Goal: Transaction & Acquisition: Purchase product/service

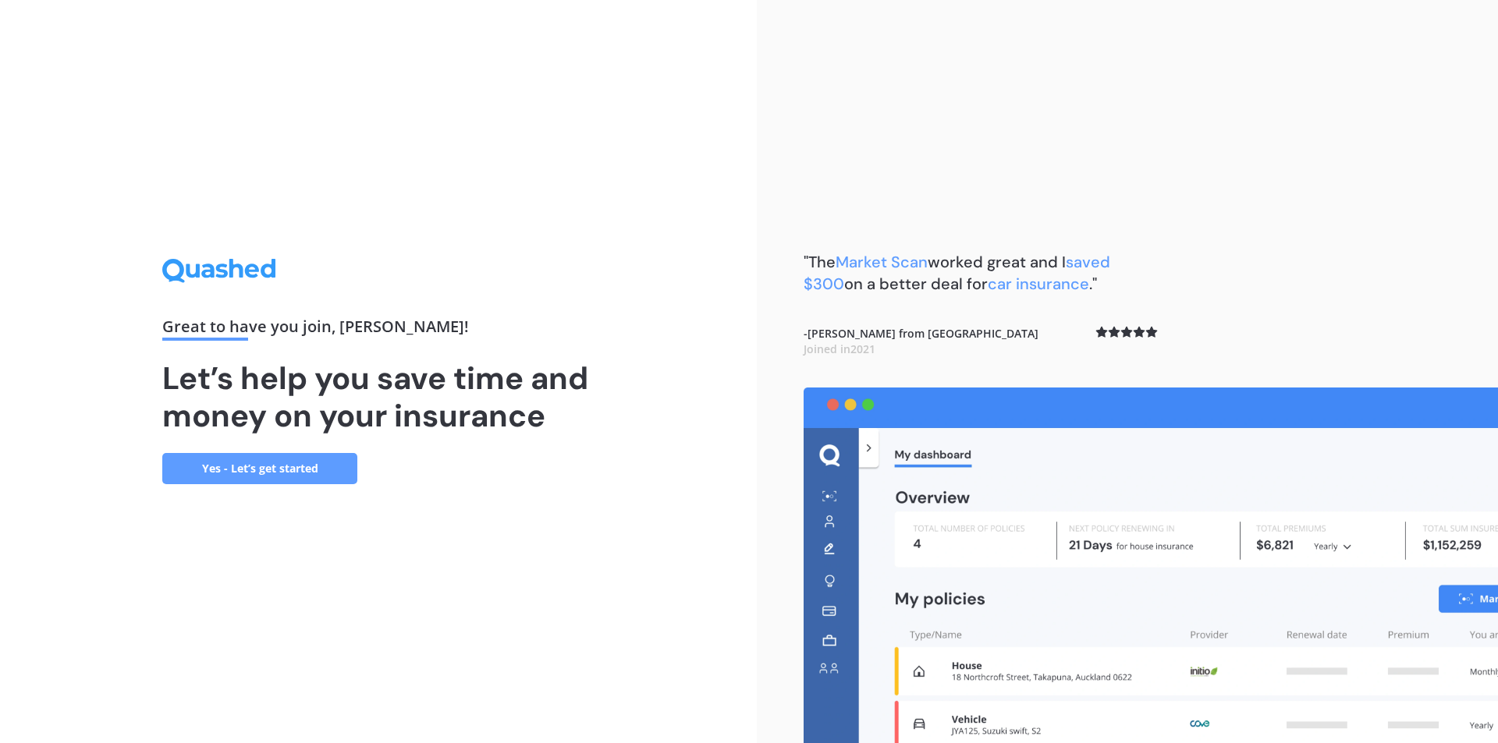
click at [308, 457] on link "Yes - Let’s get started" at bounding box center [259, 468] width 195 height 31
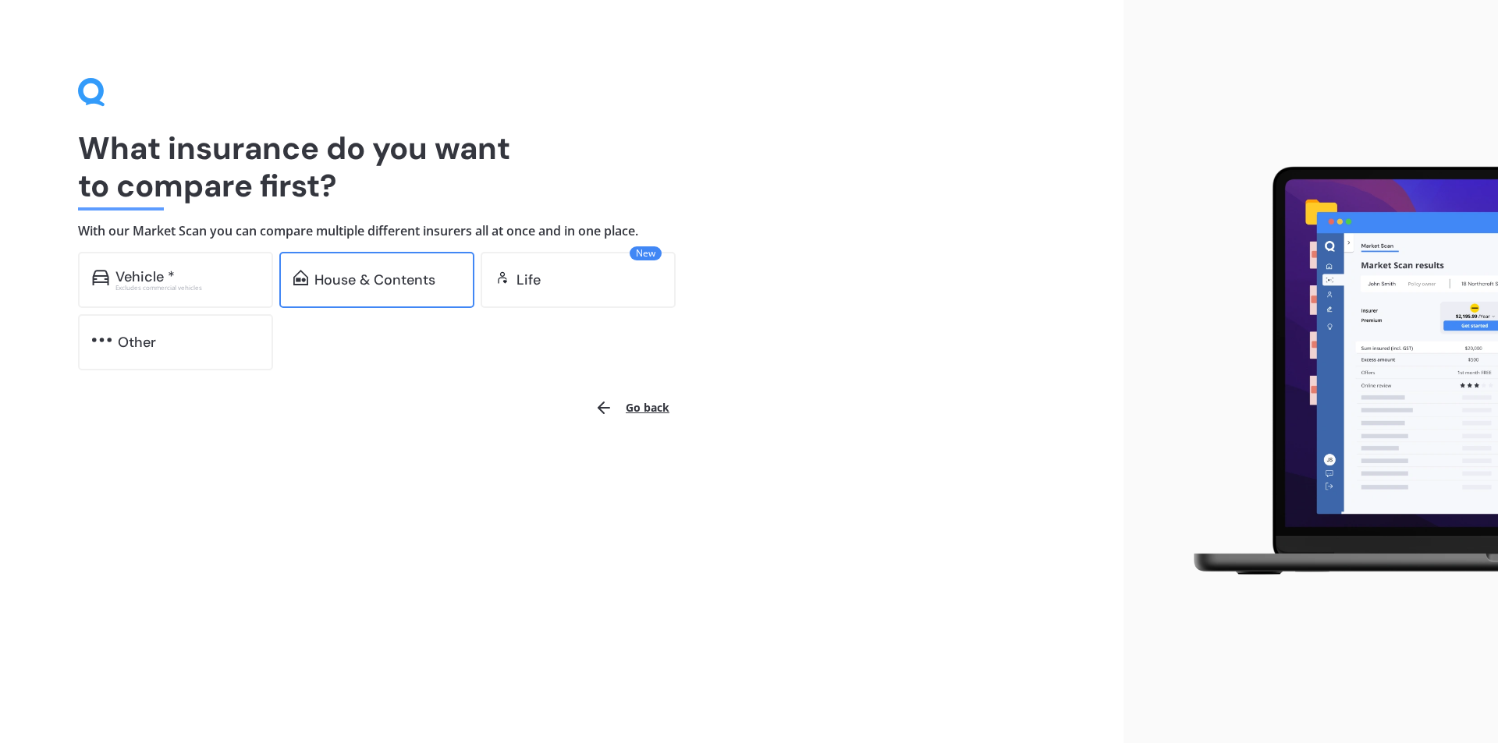
click at [409, 281] on div "House & Contents" at bounding box center [374, 280] width 121 height 16
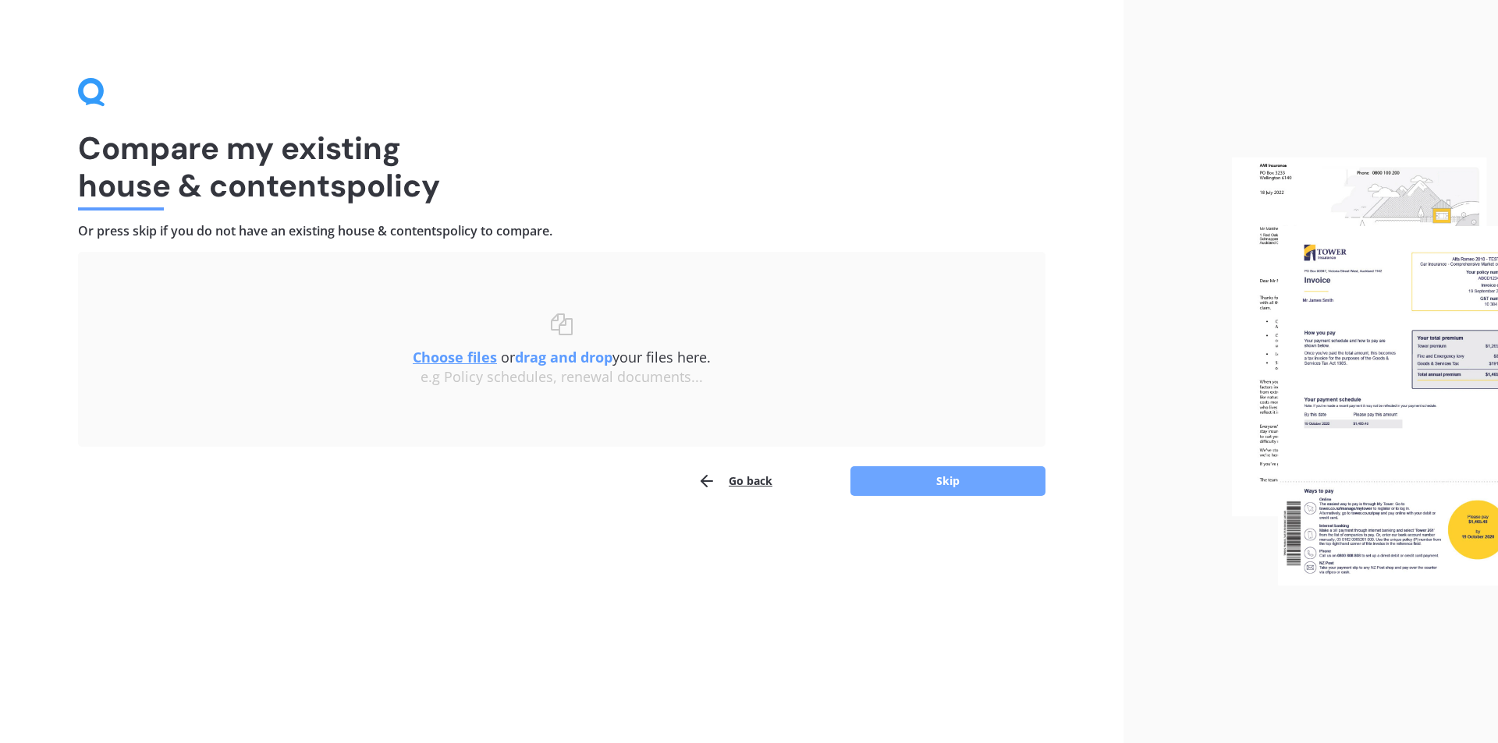
click at [909, 480] on button "Skip" at bounding box center [947, 481] width 195 height 30
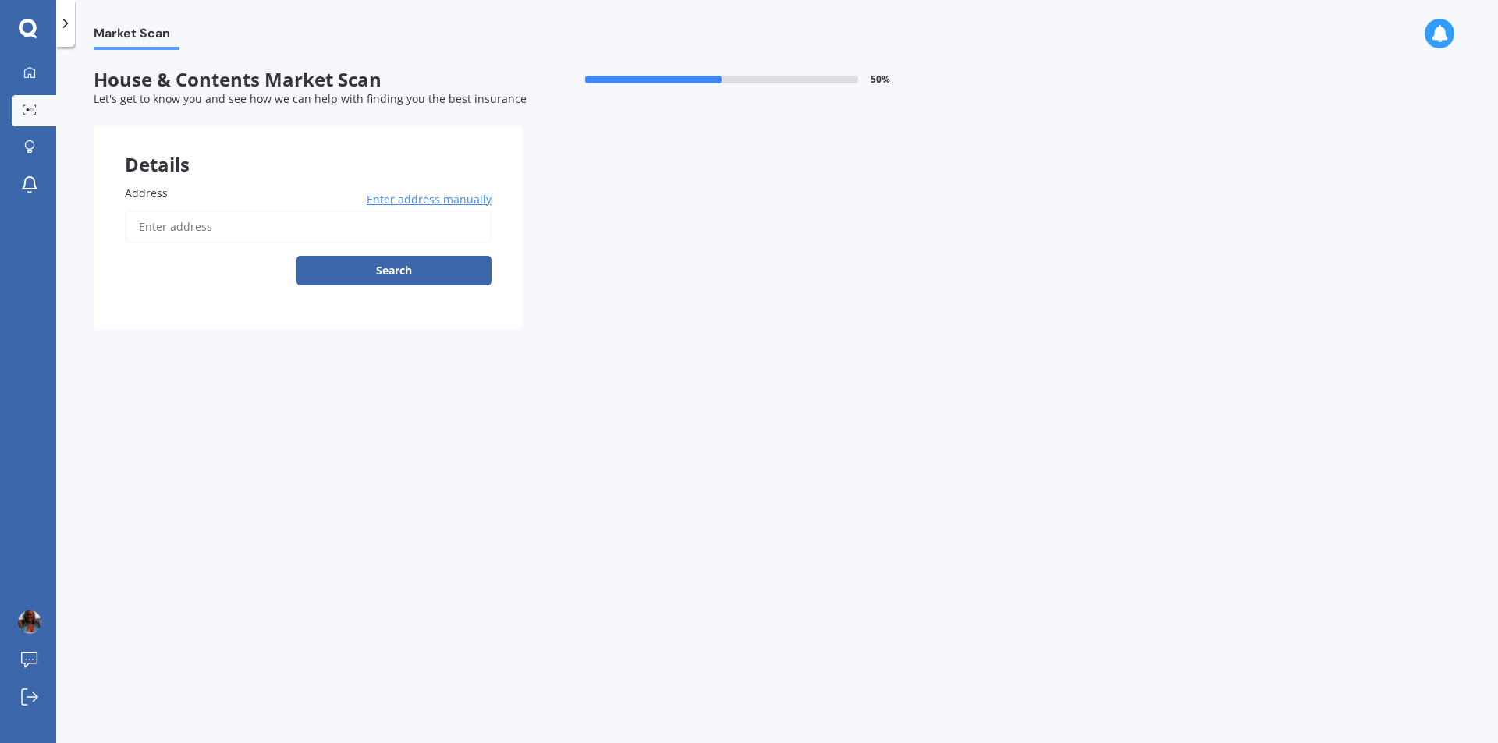
click at [173, 237] on input "Address" at bounding box center [308, 227] width 367 height 33
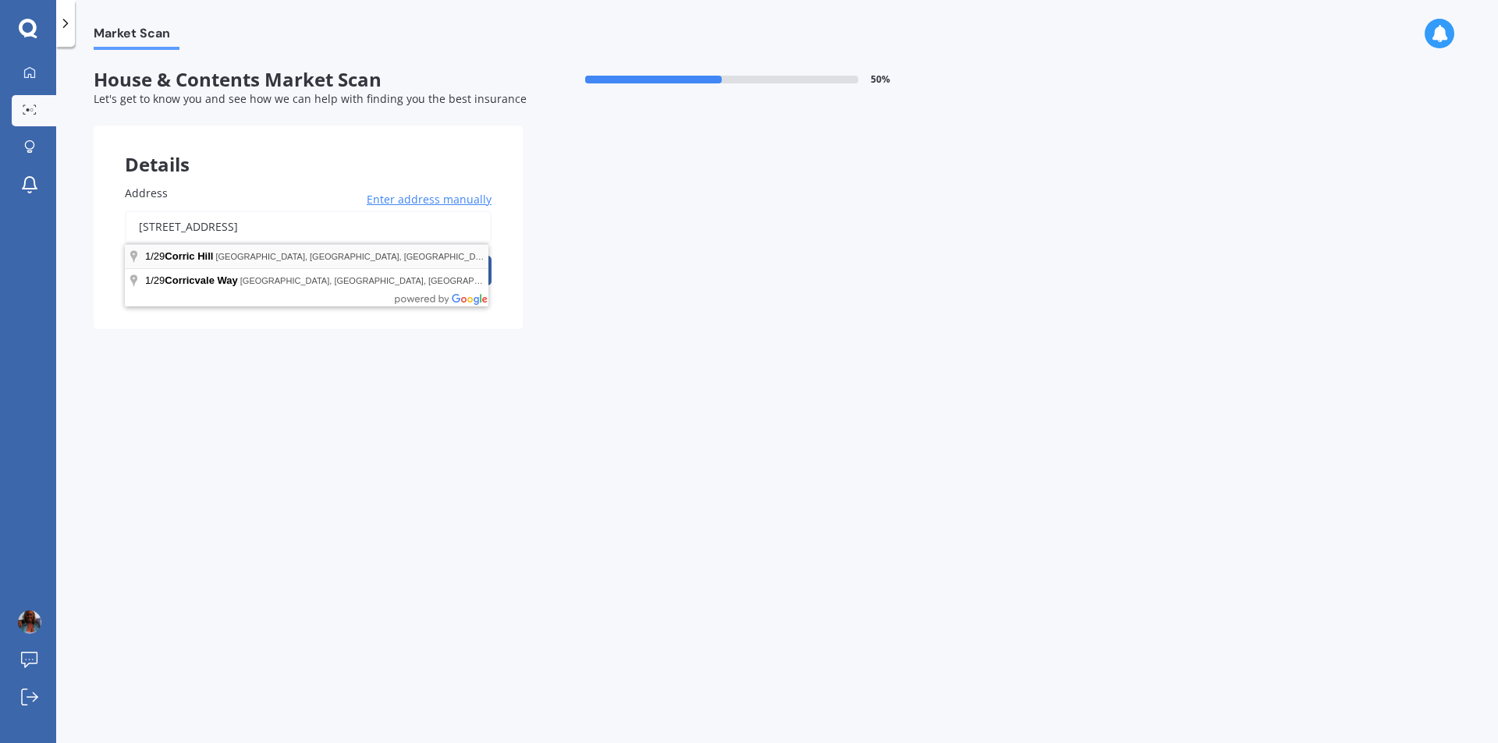
type input "1/29 Corric Hill, Torbay, Auckland 0630"
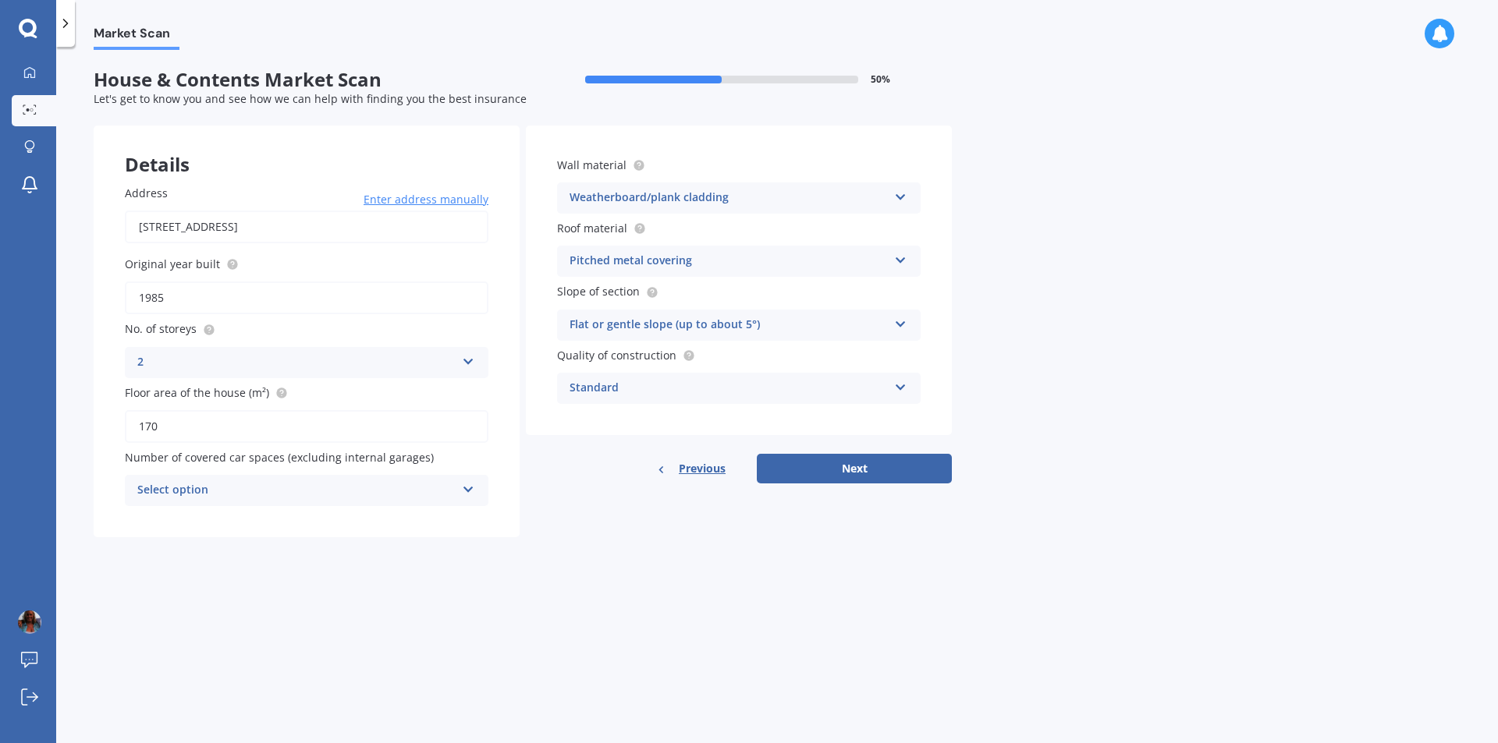
click at [165, 430] on input "170" at bounding box center [306, 426] width 363 height 33
click at [385, 488] on div "Select option" at bounding box center [296, 490] width 318 height 19
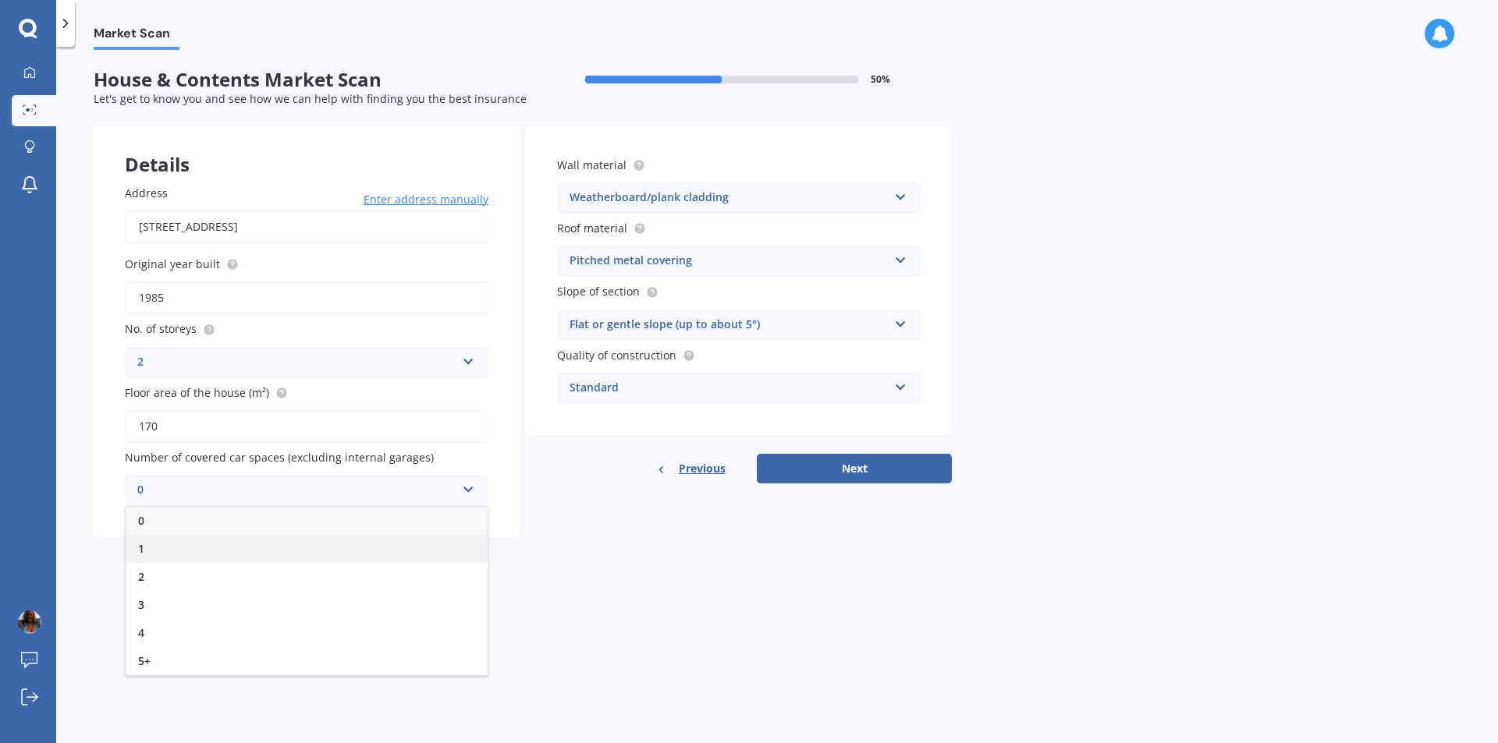
click at [229, 547] on div "1" at bounding box center [307, 549] width 362 height 28
click at [471, 492] on icon at bounding box center [468, 486] width 13 height 11
click at [317, 529] on div "0" at bounding box center [307, 521] width 362 height 28
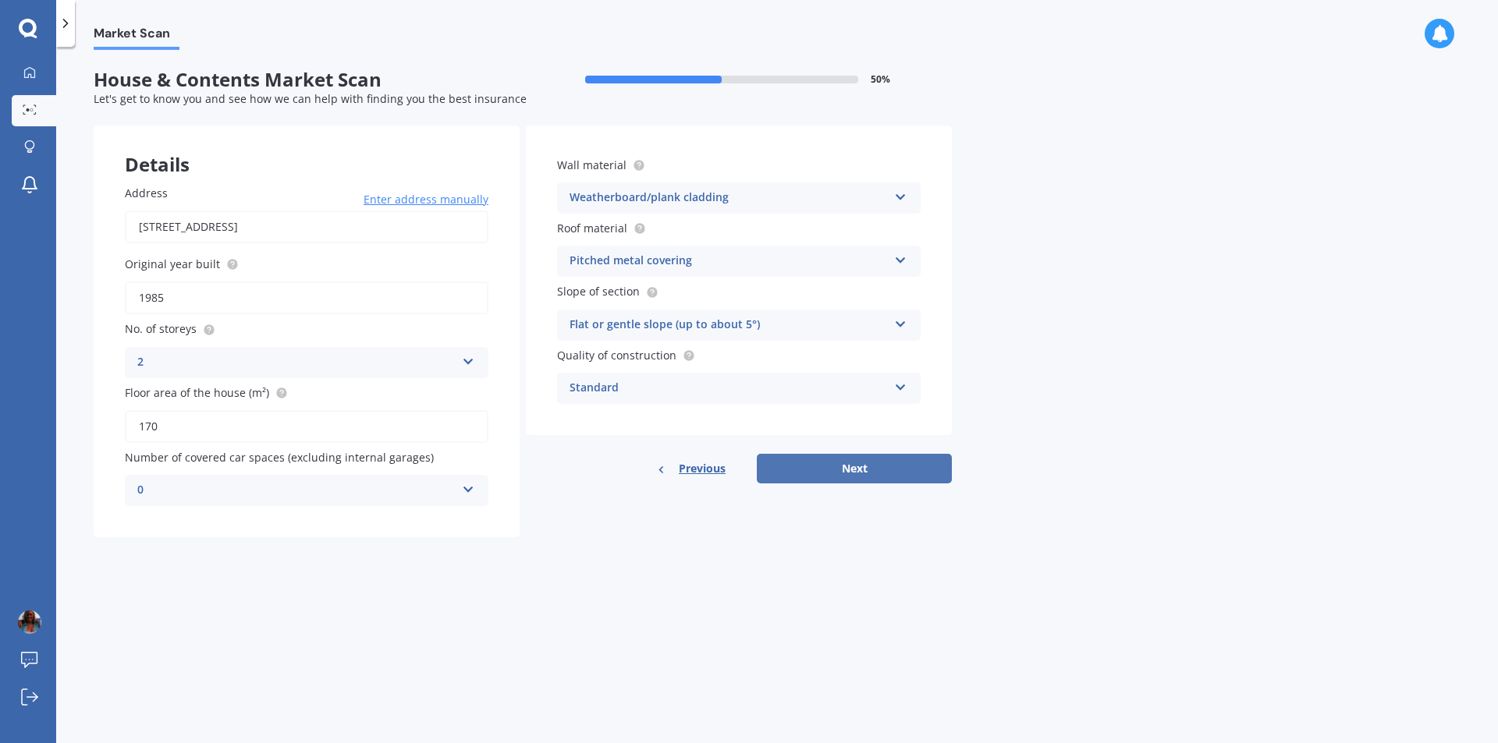
click at [886, 467] on button "Next" at bounding box center [854, 469] width 195 height 30
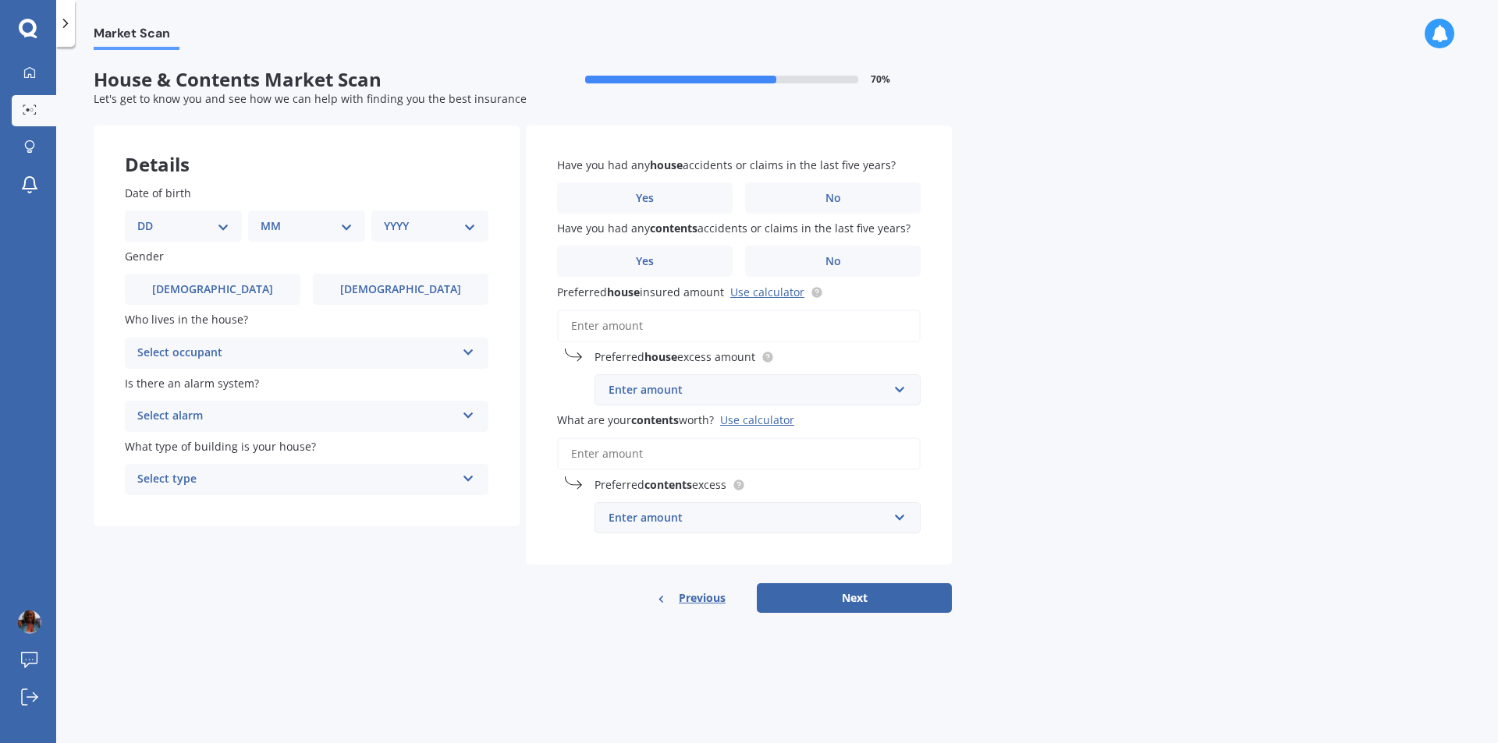
click at [823, 523] on div "Enter amount" at bounding box center [747, 517] width 279 height 17
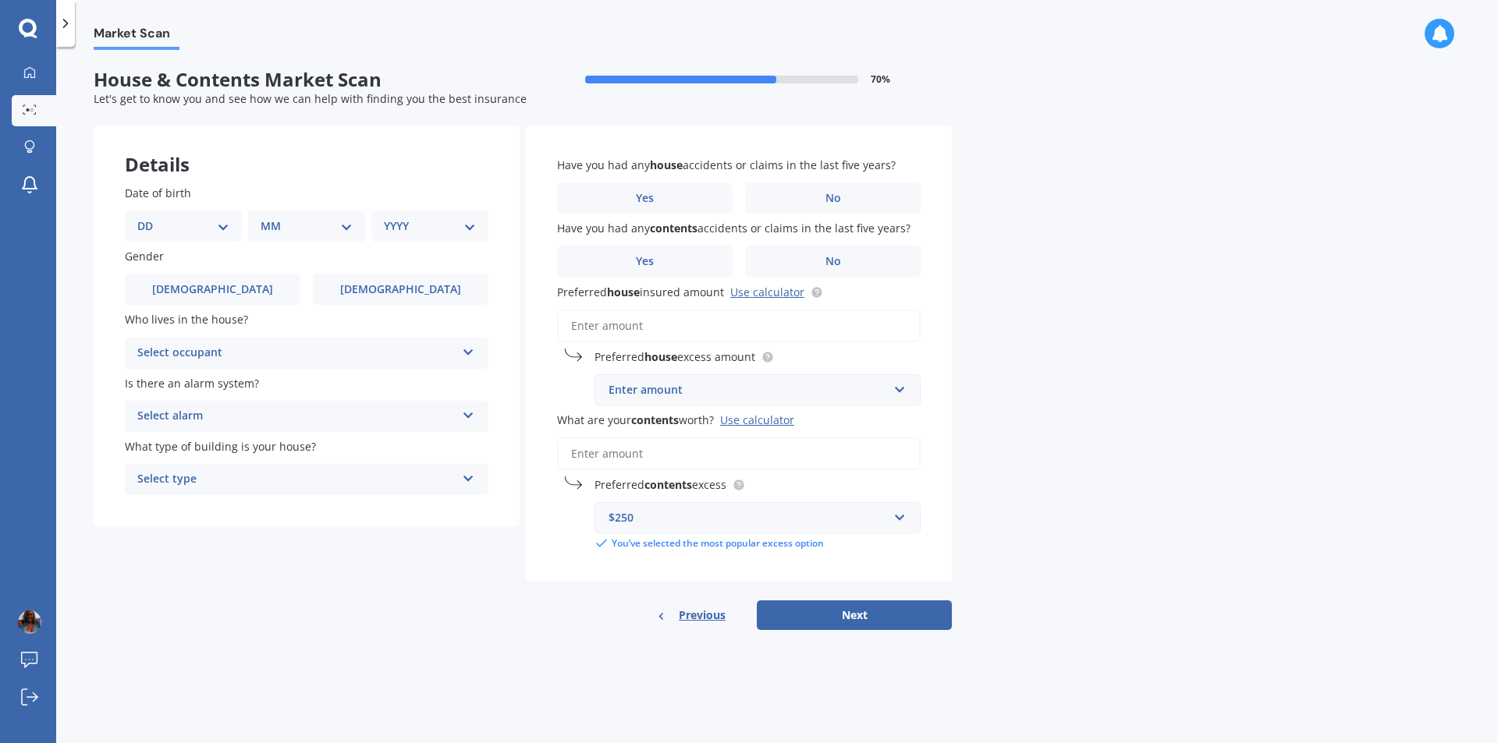
click at [1437, 488] on div "Market Scan House & Contents Market Scan 70 % Let's get to know you and see how…" at bounding box center [776, 398] width 1441 height 697
click at [831, 521] on div "$250" at bounding box center [747, 517] width 279 height 17
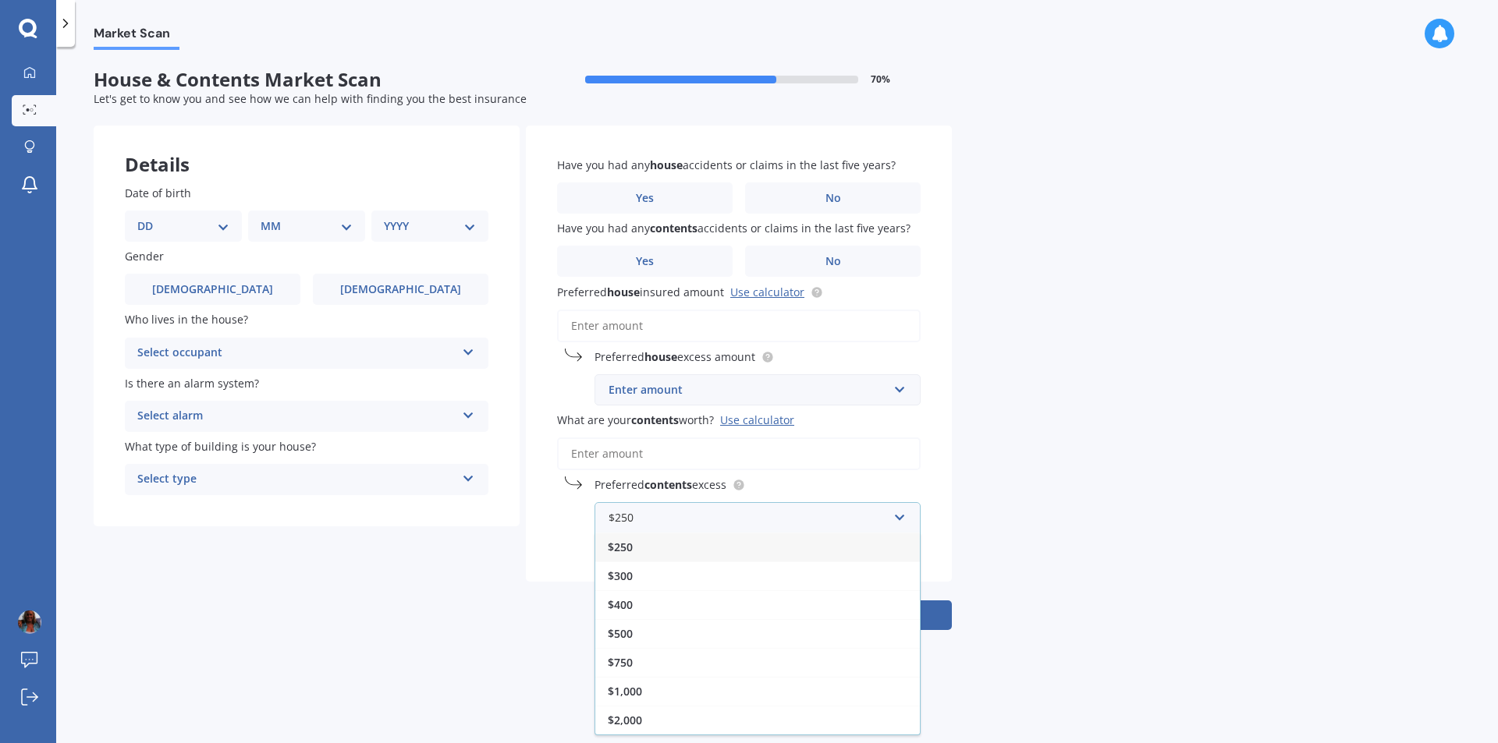
click at [668, 545] on div "$250" at bounding box center [757, 547] width 324 height 29
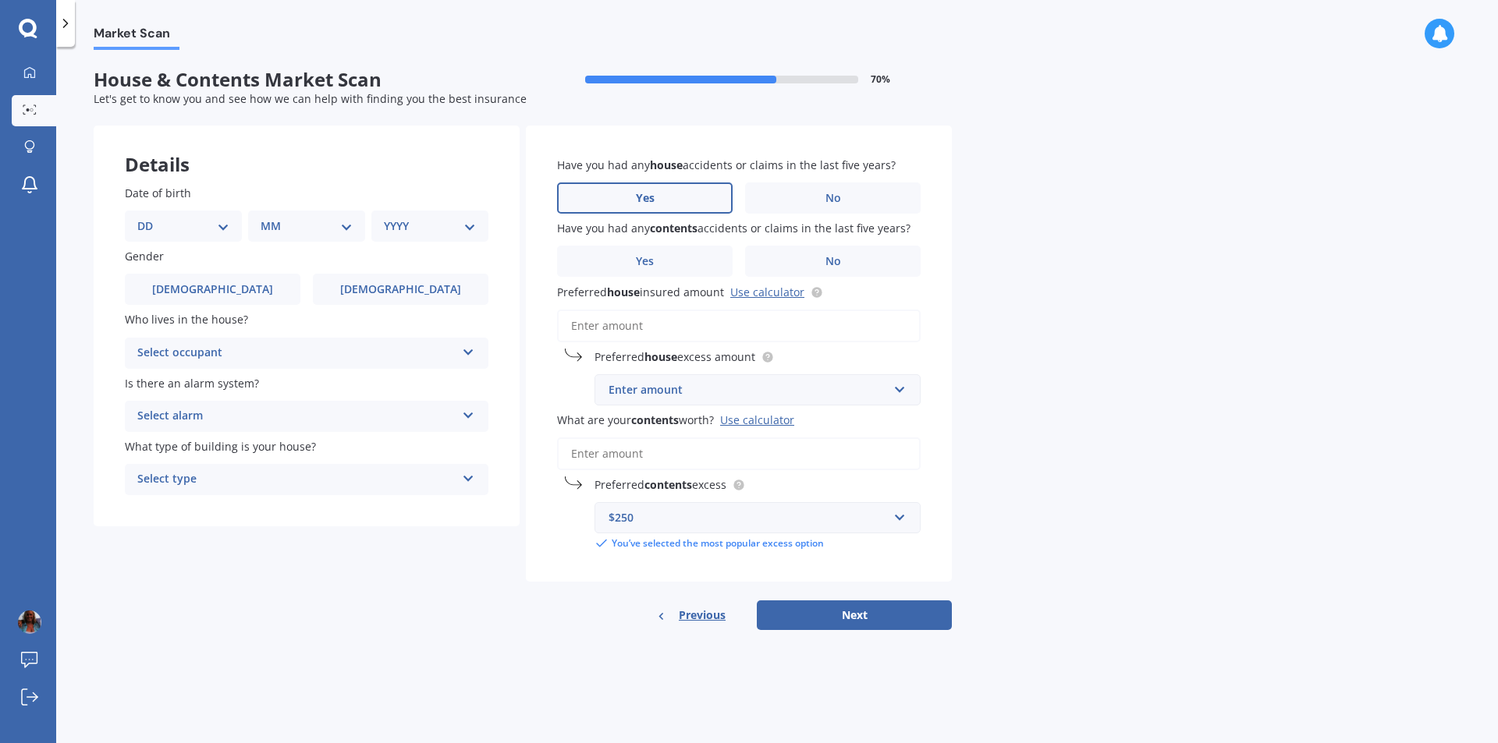
click at [660, 189] on label "Yes" at bounding box center [644, 198] width 175 height 31
click at [0, 0] on input "Yes" at bounding box center [0, 0] width 0 height 0
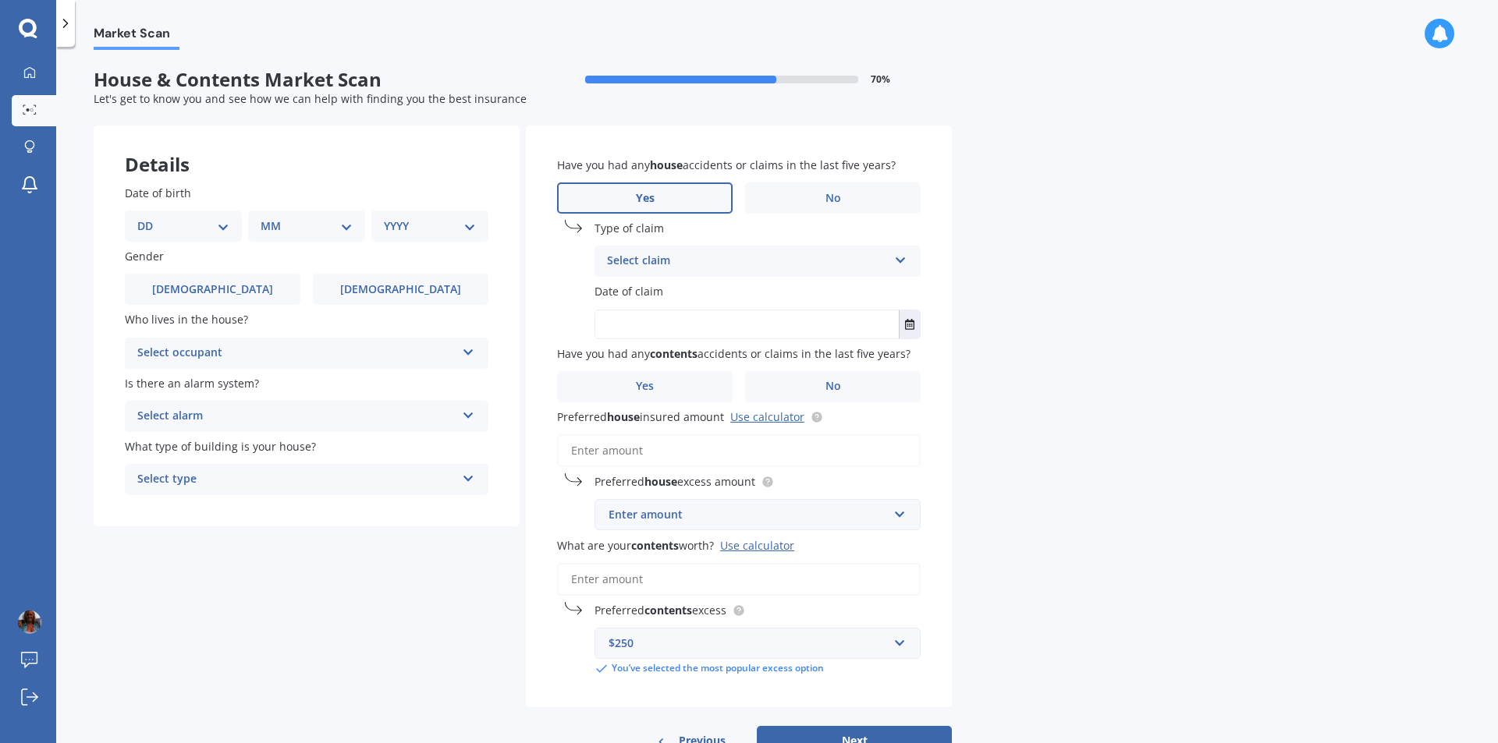
click at [684, 257] on div "Select claim" at bounding box center [747, 261] width 281 height 19
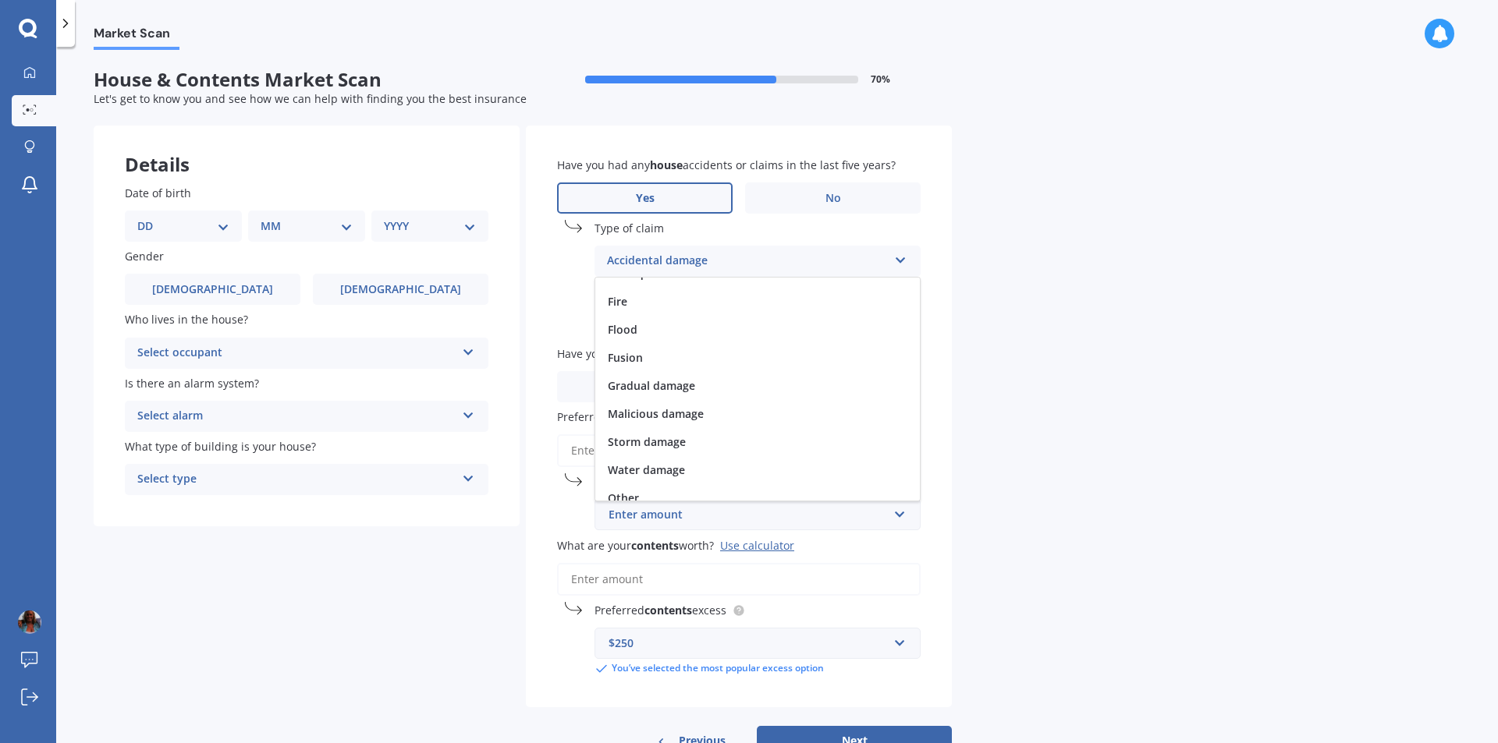
scroll to position [114, 0]
click at [626, 485] on span "Other" at bounding box center [623, 486] width 31 height 15
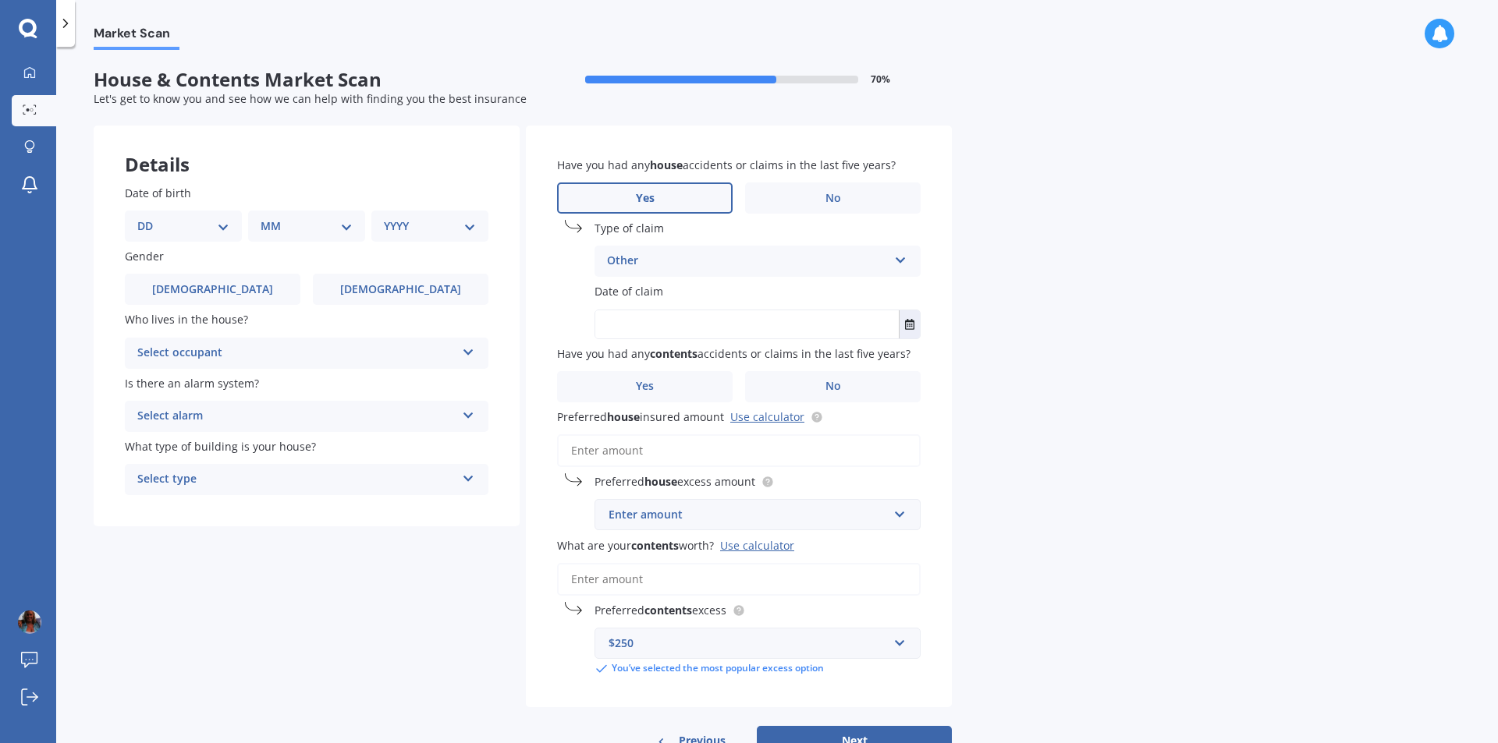
click at [780, 335] on input "text" at bounding box center [746, 324] width 303 height 28
click at [907, 324] on icon "Select date" at bounding box center [909, 324] width 9 height 11
click at [659, 363] on icon "button" at bounding box center [656, 364] width 6 height 4
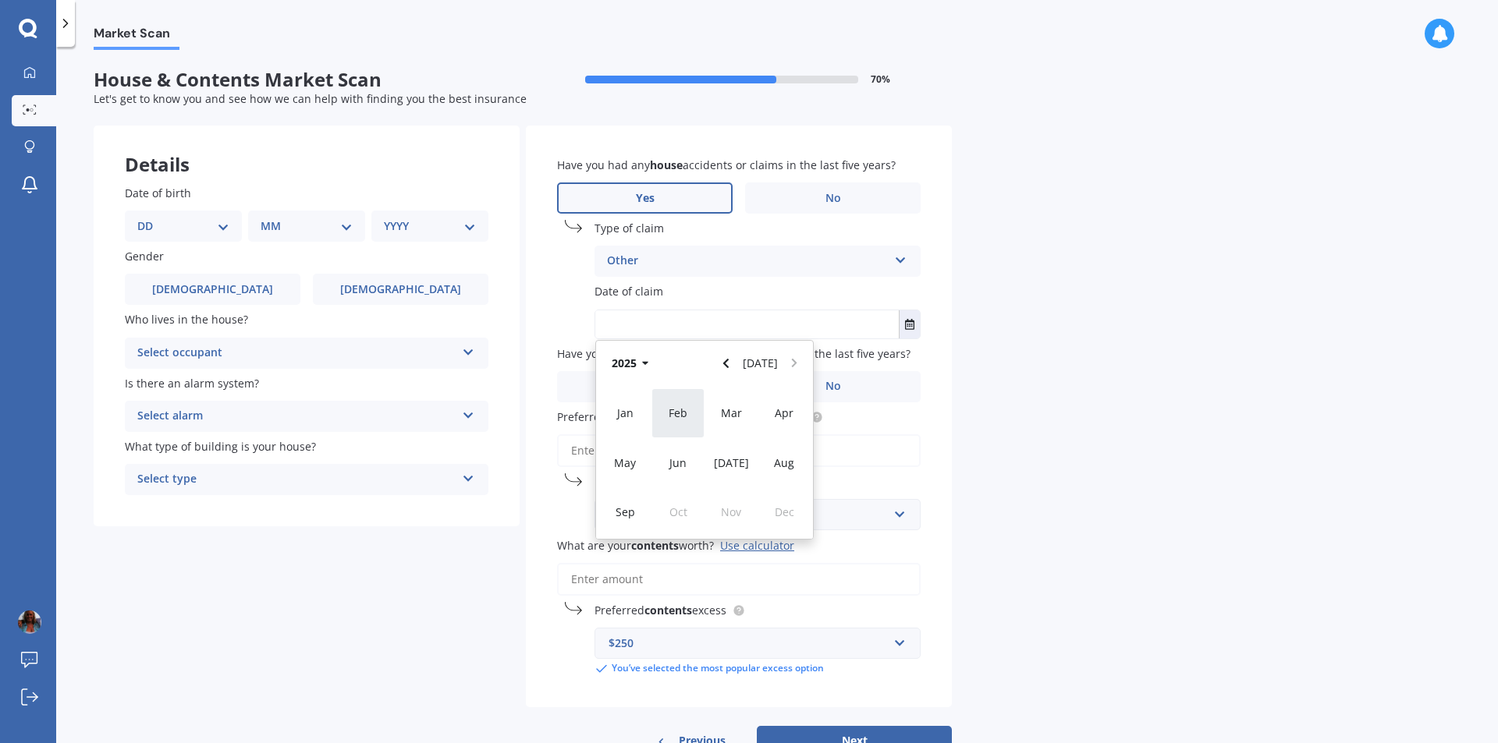
click at [677, 417] on span "Feb" at bounding box center [677, 413] width 19 height 15
click at [663, 366] on button "Feb 2025" at bounding box center [637, 363] width 67 height 28
click at [643, 360] on icon "button" at bounding box center [645, 363] width 7 height 11
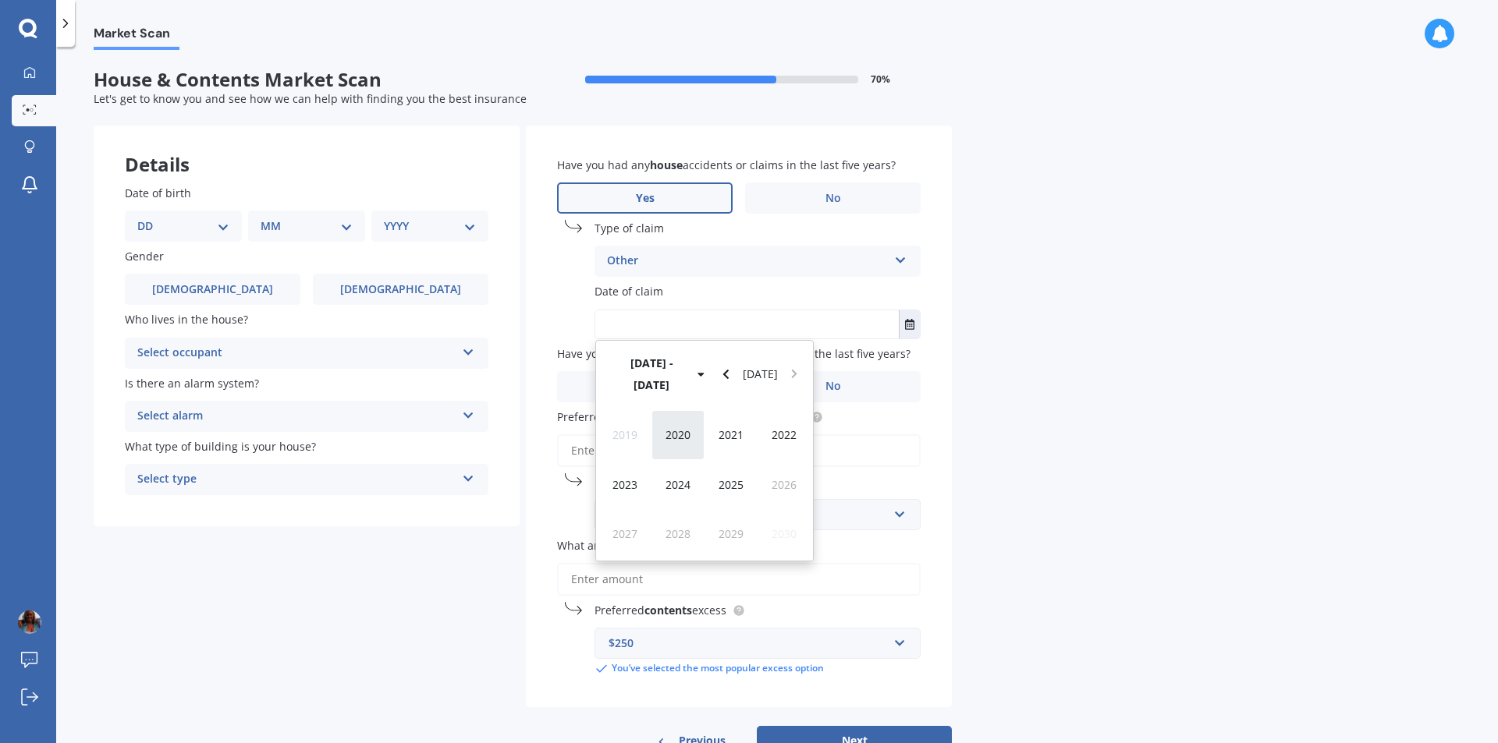
click at [675, 427] on span "2020" at bounding box center [677, 434] width 25 height 15
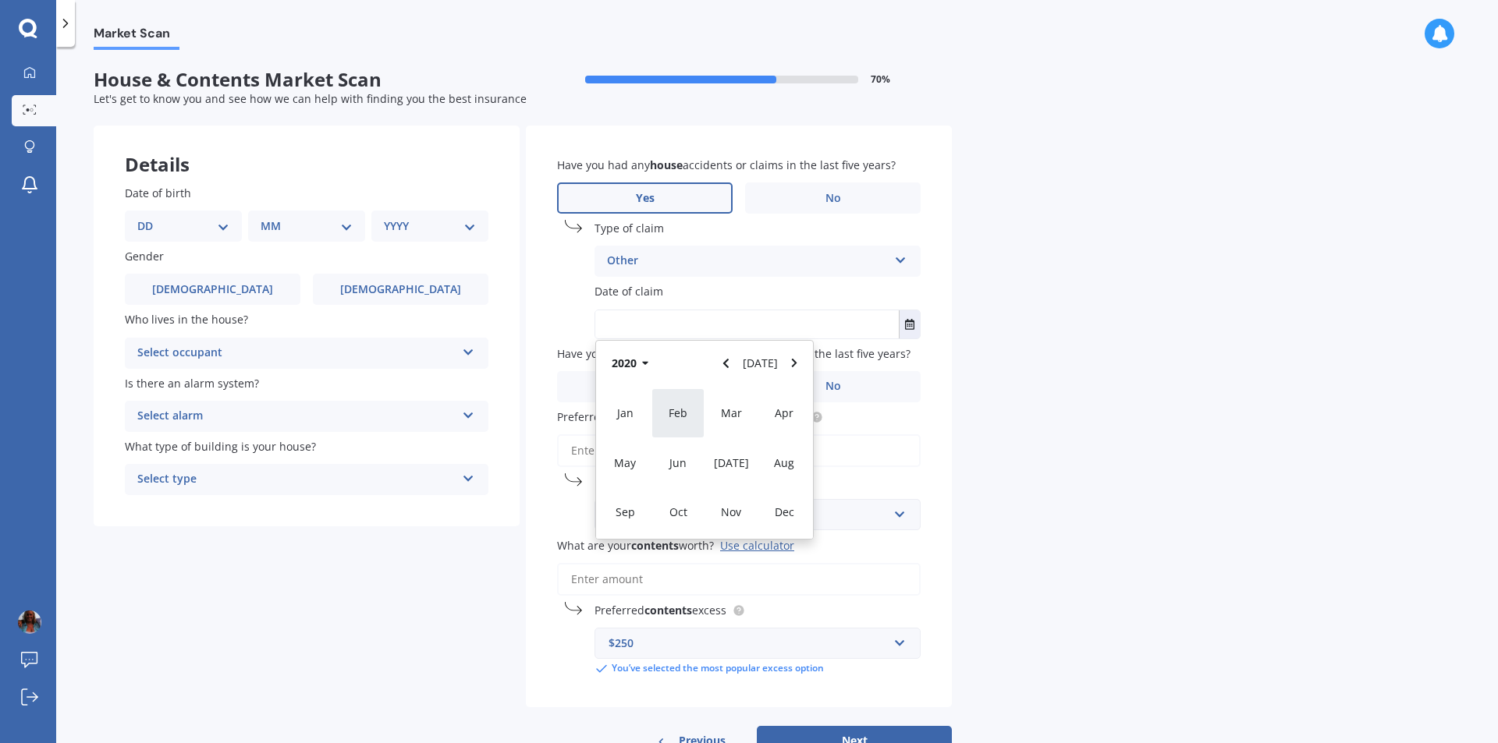
click at [667, 416] on div "Feb" at bounding box center [677, 412] width 53 height 49
click at [1090, 385] on div "Market Scan House & Contents Market Scan 70 % Let's get to know you and see how…" at bounding box center [776, 398] width 1441 height 697
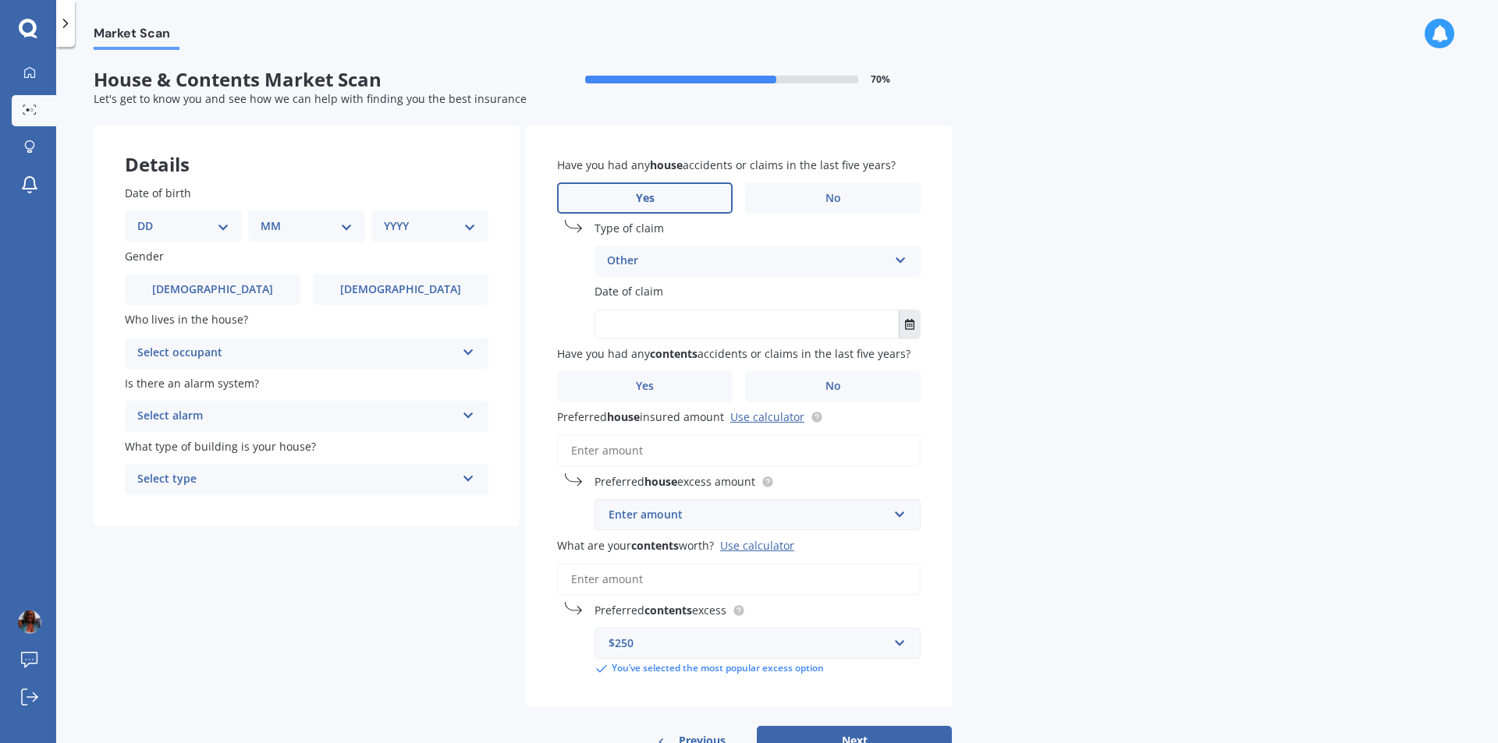
click at [910, 326] on icon "Select date" at bounding box center [909, 324] width 9 height 11
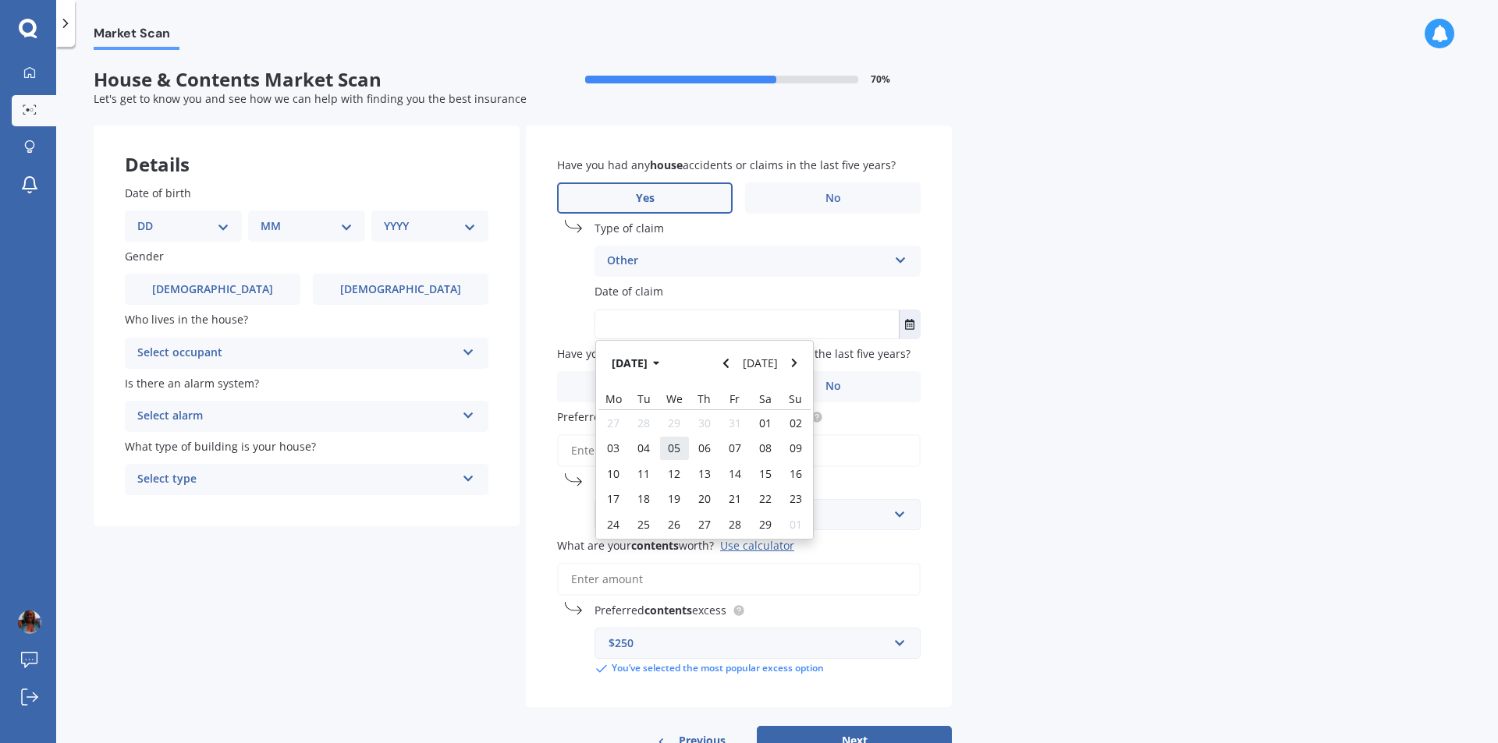
click at [676, 444] on span "05" at bounding box center [674, 448] width 12 height 15
type input "05/02/2020"
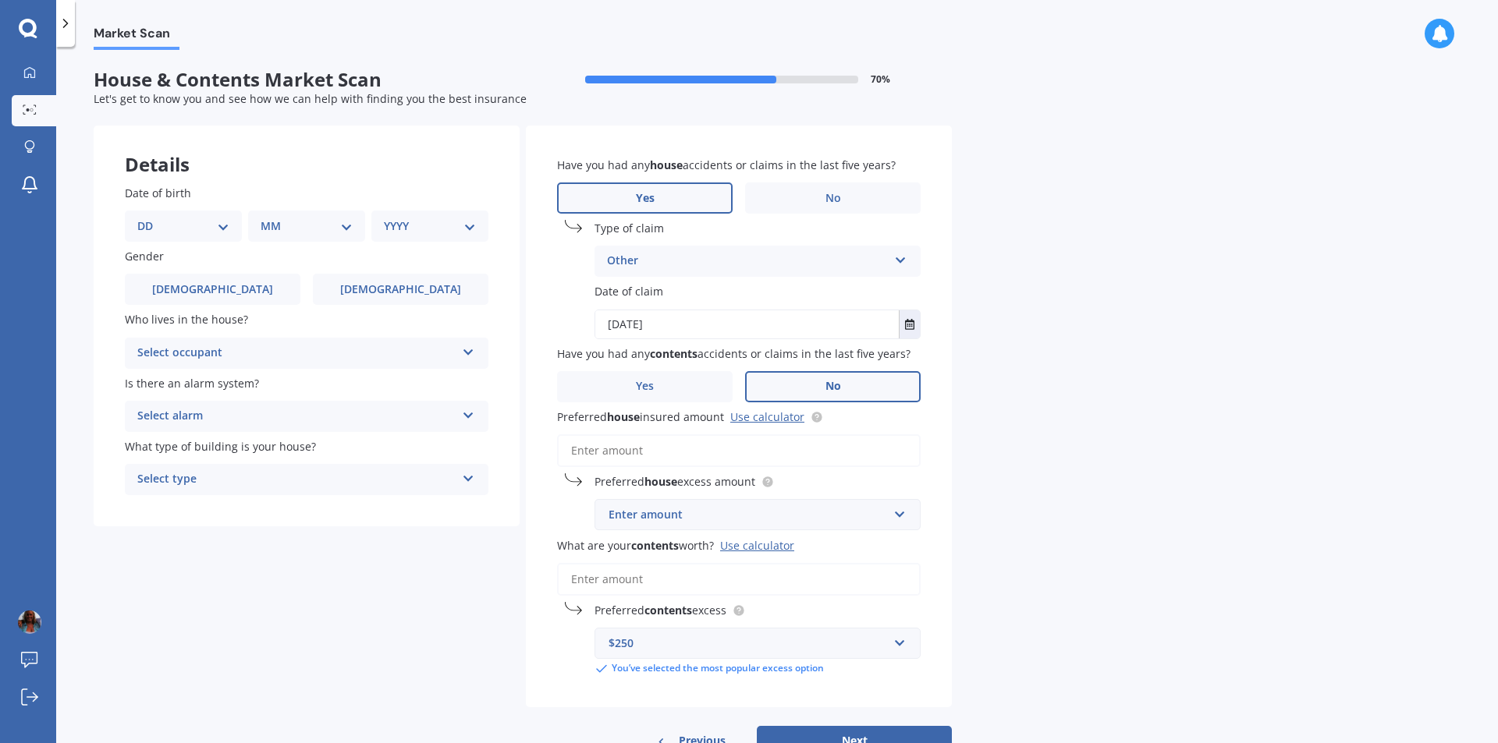
click at [814, 382] on label "No" at bounding box center [832, 386] width 175 height 31
click at [0, 0] on input "No" at bounding box center [0, 0] width 0 height 0
click at [758, 420] on link "Use calculator" at bounding box center [767, 416] width 74 height 15
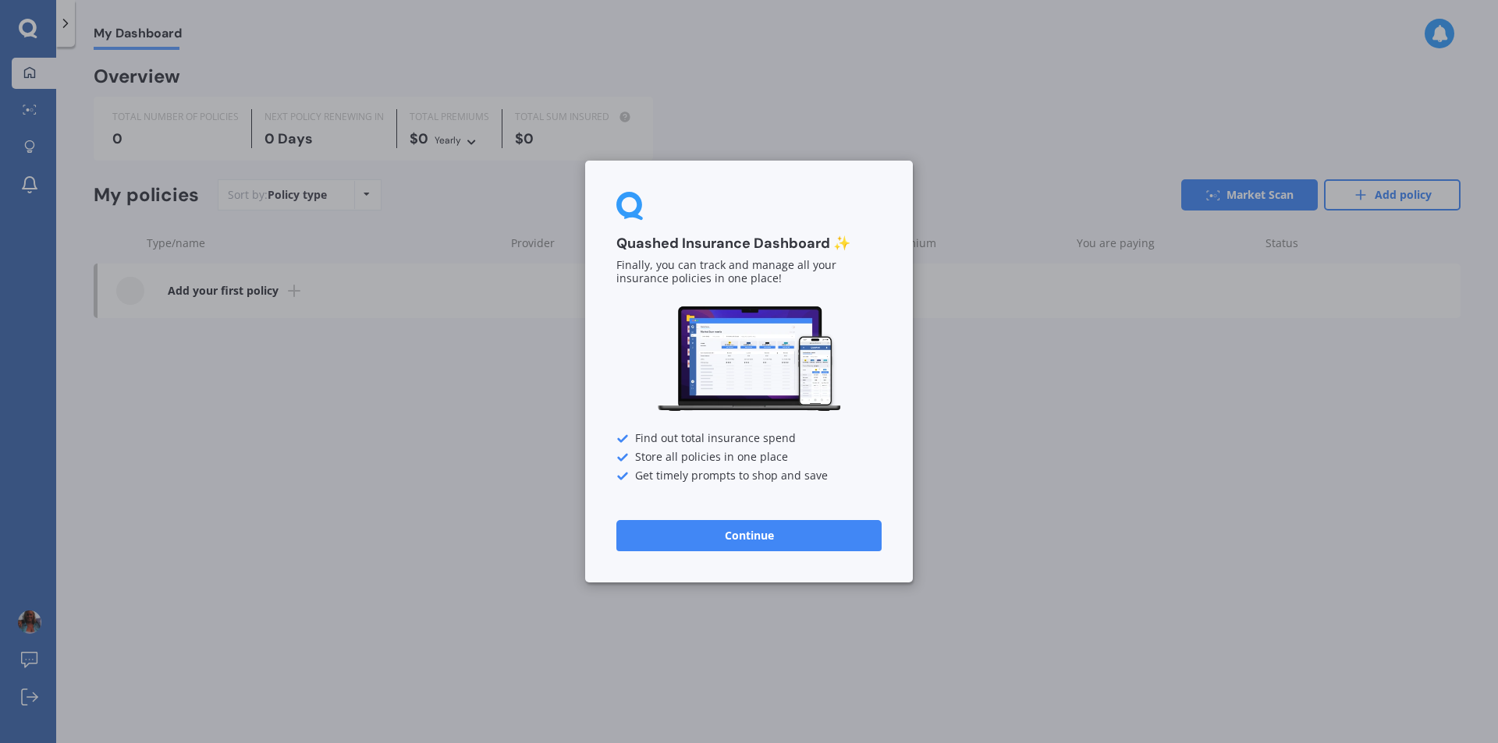
click at [830, 530] on button "Continue" at bounding box center [748, 535] width 265 height 31
